Goal: Transaction & Acquisition: Book appointment/travel/reservation

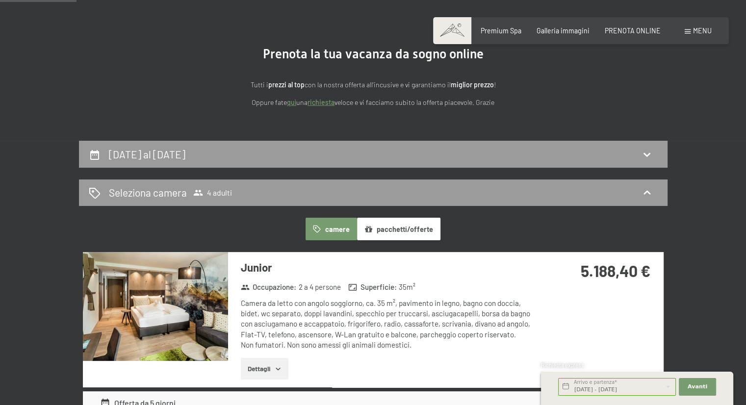
scroll to position [254, 0]
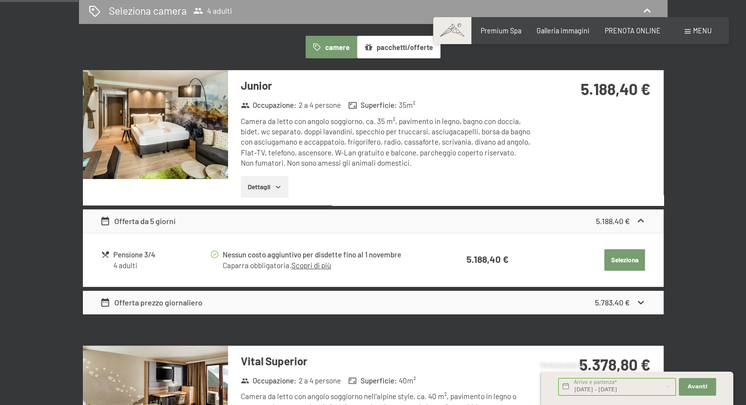
click at [404, 49] on button "pacchetti/offerte" at bounding box center [398, 47] width 83 height 23
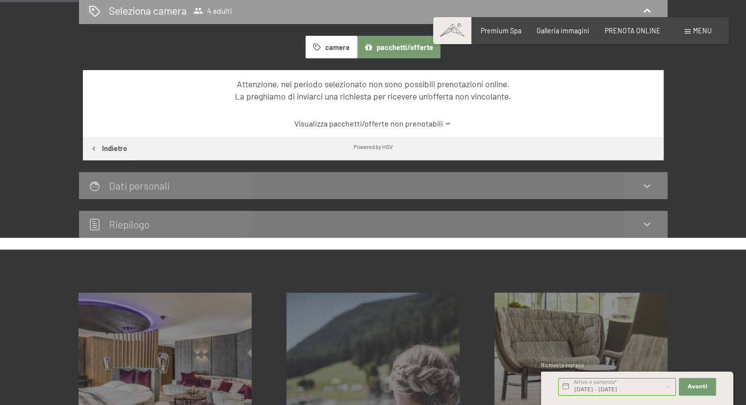
click at [338, 50] on button "camere" at bounding box center [330, 47] width 51 height 23
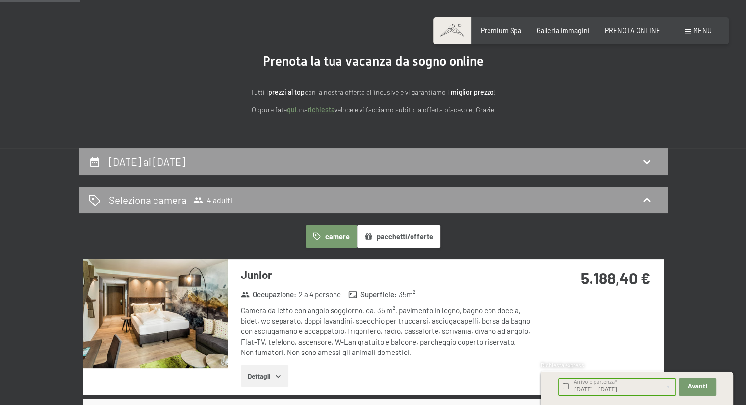
scroll to position [0, 0]
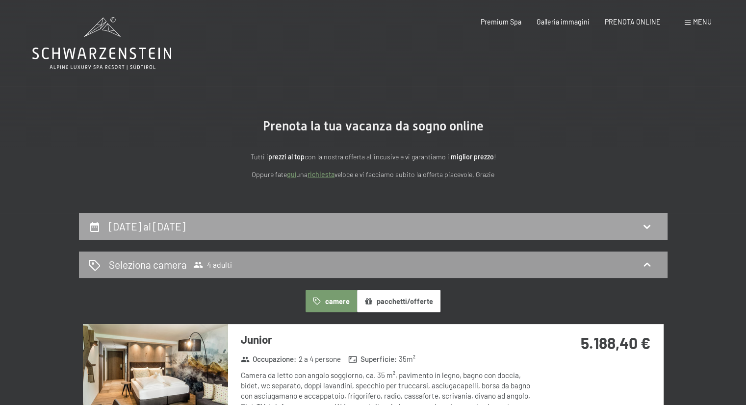
click at [185, 224] on h2 "[DATE] al [DATE]" at bounding box center [147, 226] width 76 height 12
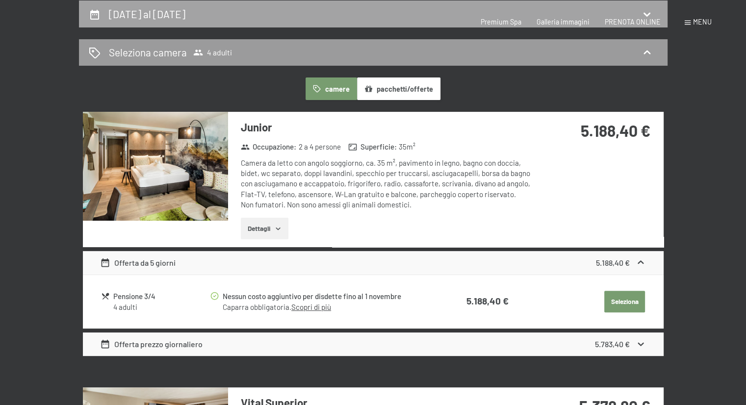
select select "[DATE]"
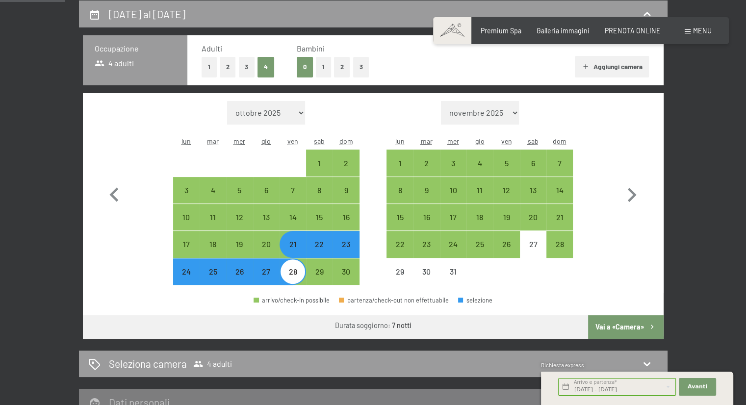
click at [324, 249] on div "22" at bounding box center [319, 252] width 25 height 25
select select "[DATE]"
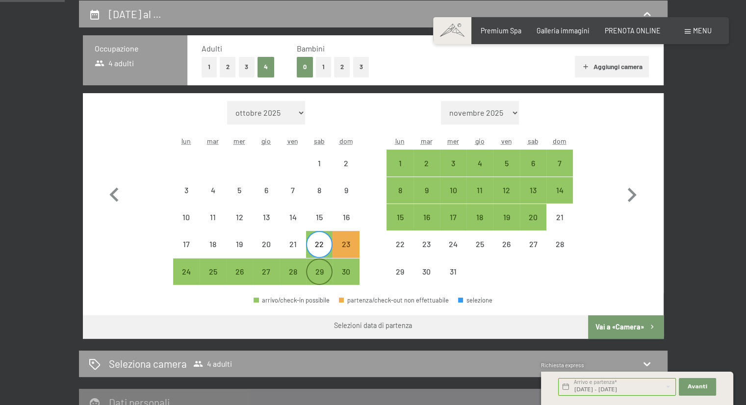
click at [317, 279] on div "29" at bounding box center [319, 280] width 25 height 25
select select "[DATE]"
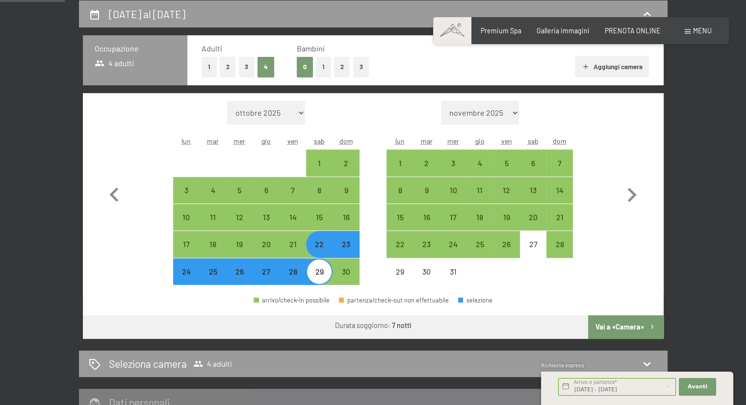
click at [227, 65] on button "2" at bounding box center [228, 67] width 16 height 20
select select "[DATE]"
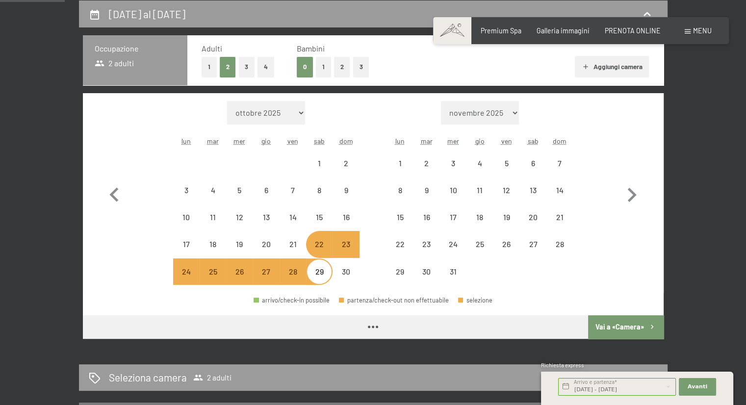
select select "[DATE]"
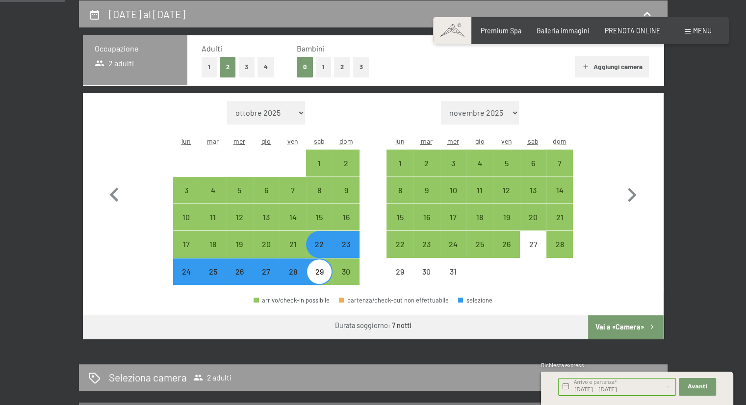
click at [340, 68] on button "2" at bounding box center [342, 67] width 16 height 20
select select "[DATE]"
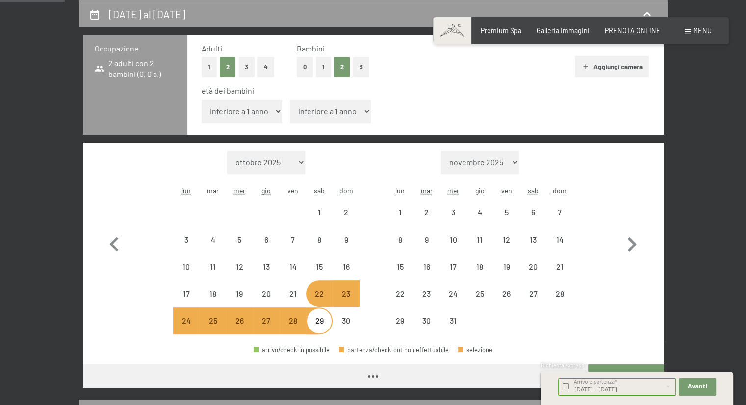
select select "[DATE]"
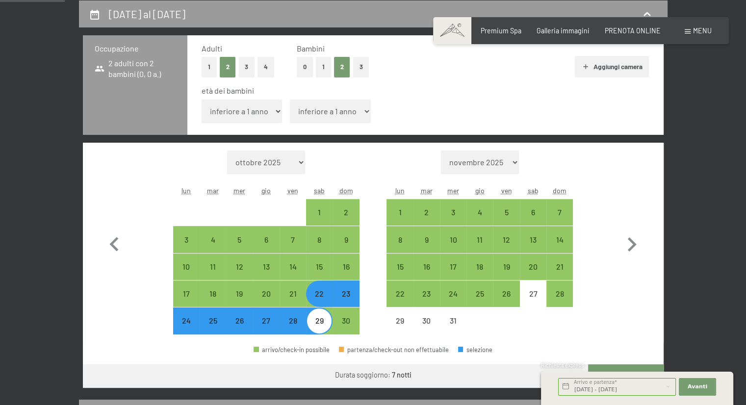
click at [259, 108] on select "inferiore a 1 anno 1 anno 2 anni 3 anni 4 anni 5 anni 6 anni 7 anni 8 anni 9 an…" at bounding box center [241, 112] width 81 height 24
select select "5"
click at [201, 100] on select "inferiore a 1 anno 1 anno 2 anni 3 anni 4 anni 5 anni 6 anni 7 anni 8 anni 9 an…" at bounding box center [241, 112] width 81 height 24
select select "[DATE]"
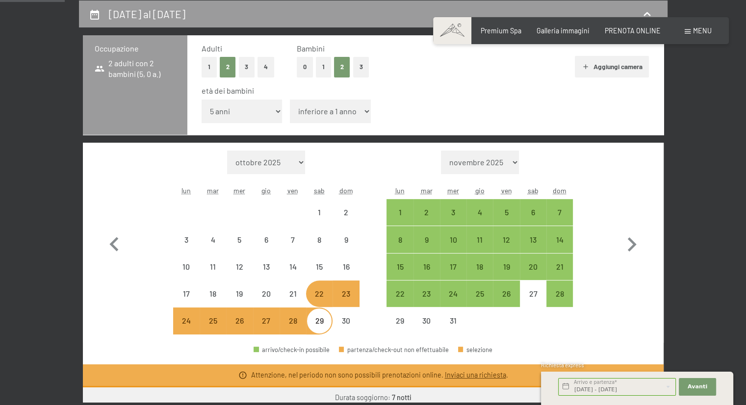
click at [318, 116] on select "inferiore a 1 anno 1 anno 2 anni 3 anni 4 anni 5 anni 6 anni 7 anni 8 anni 9 an…" at bounding box center [330, 112] width 81 height 24
select select "[DATE]"
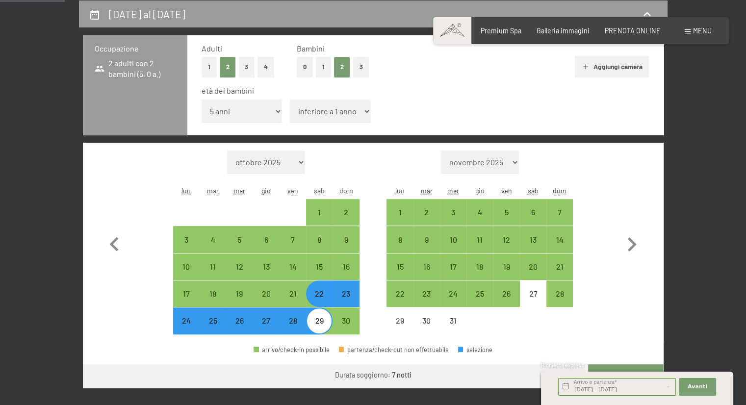
select select "3"
click at [290, 100] on select "inferiore a 1 anno 1 anno 2 anni 3 anni 4 anni 5 anni 6 anni 7 anni 8 anni 9 an…" at bounding box center [330, 112] width 81 height 24
select select "[DATE]"
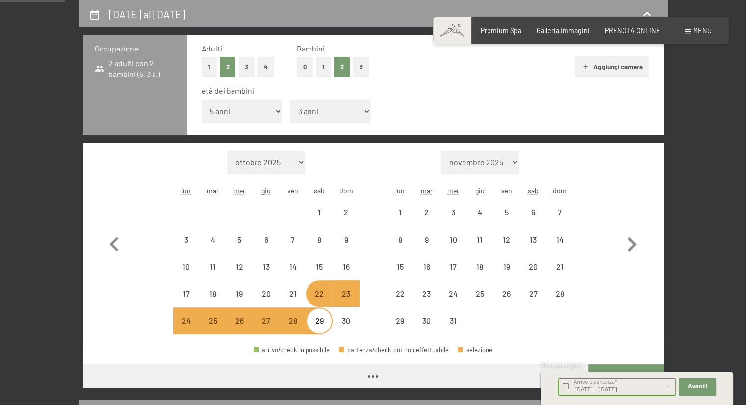
select select "[DATE]"
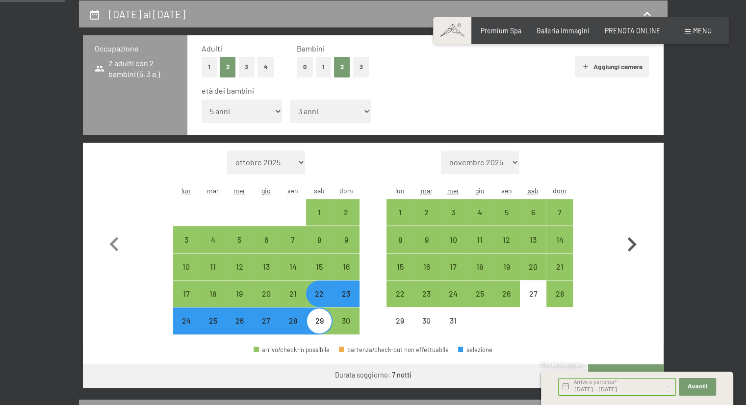
scroll to position [255, 0]
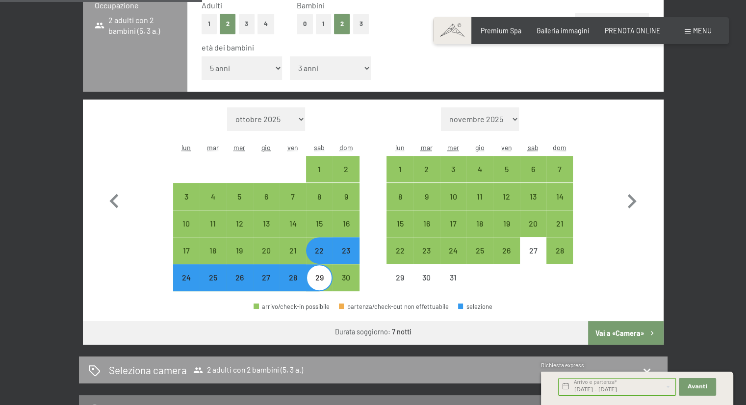
click at [623, 332] on button "Vai a «Camera»" at bounding box center [625, 333] width 75 height 24
select select "[DATE]"
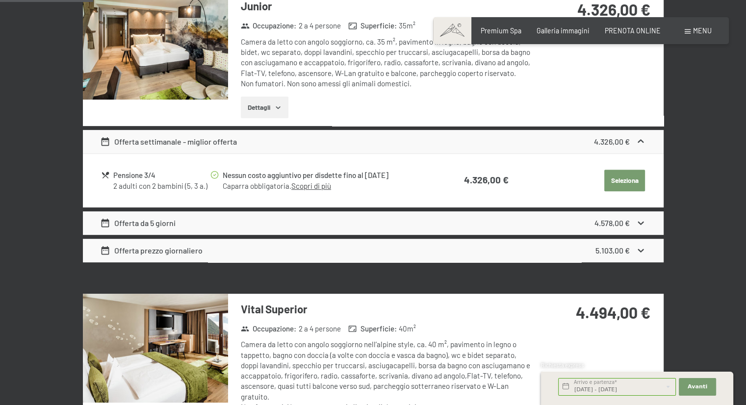
scroll to position [335, 0]
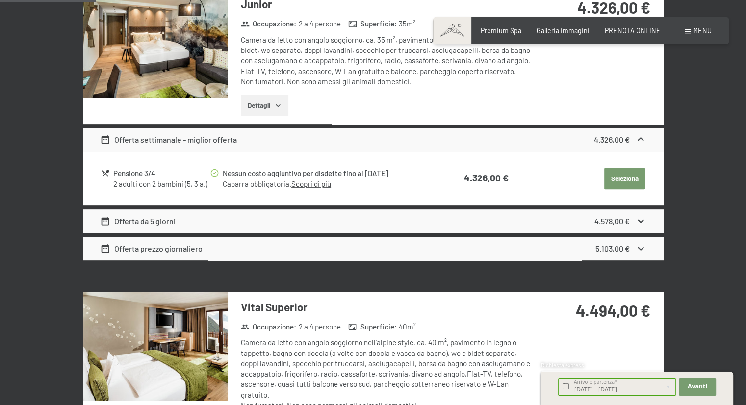
click at [346, 220] on div "Offerta da 5 giorni 4.578,00 €" at bounding box center [373, 221] width 580 height 24
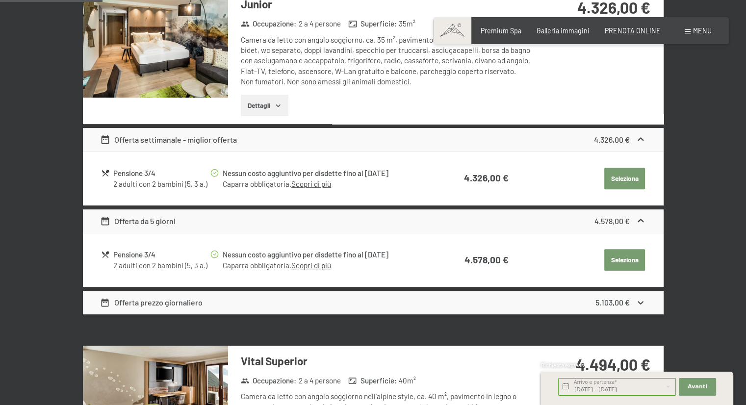
scroll to position [367, 0]
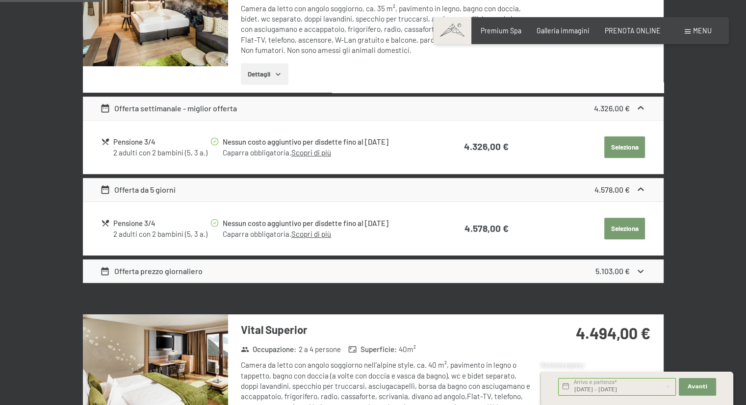
click at [322, 269] on div "Offerta prezzo giornaliero 5.103,00 €" at bounding box center [373, 271] width 580 height 24
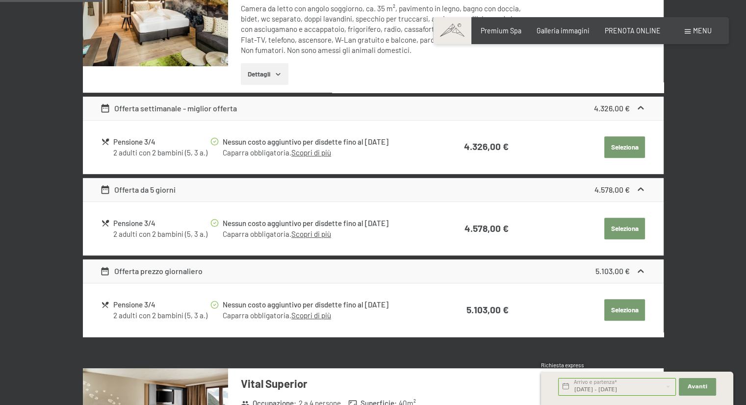
click at [322, 269] on div "Offerta prezzo giornaliero 5.103,00 €" at bounding box center [373, 271] width 580 height 24
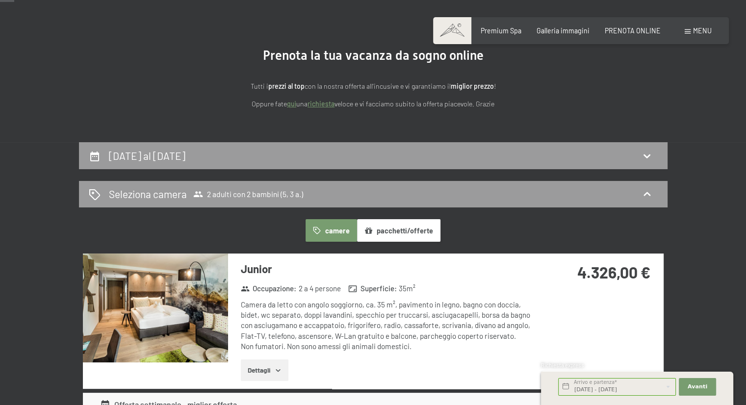
scroll to position [0, 0]
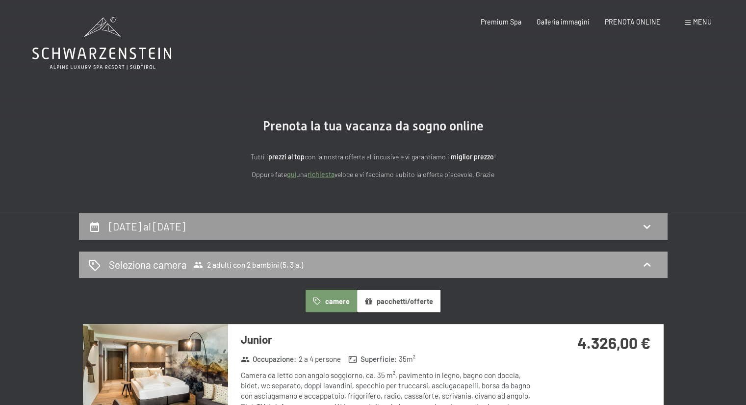
click at [382, 263] on div "Seleziona camera 2 adulti con 2 bambini (5, 3 a.)" at bounding box center [373, 264] width 569 height 14
